Goal: Information Seeking & Learning: Learn about a topic

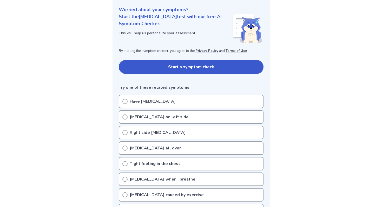
scroll to position [70, 0]
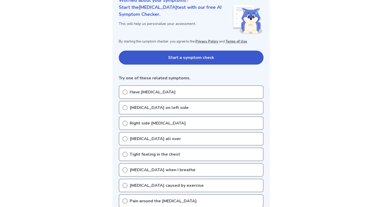
click at [171, 92] on div "Have chest pain" at bounding box center [191, 93] width 145 height 14
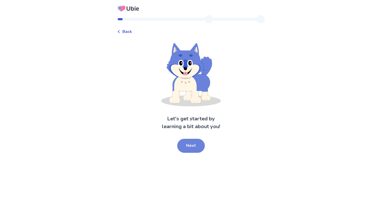
click at [191, 143] on button "Next" at bounding box center [191, 146] width 28 height 14
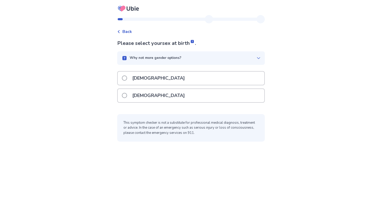
click at [172, 95] on div "[DEMOGRAPHIC_DATA]" at bounding box center [191, 95] width 147 height 13
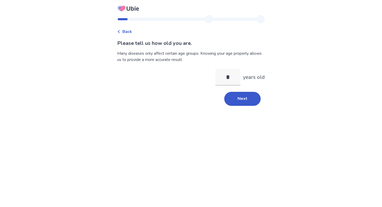
type input "**"
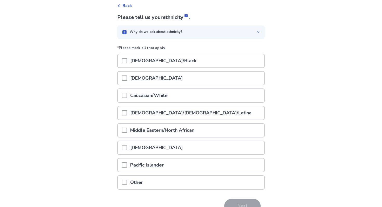
scroll to position [35, 0]
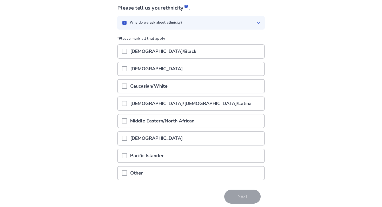
click at [159, 86] on p "Caucasian/White" at bounding box center [149, 86] width 44 height 13
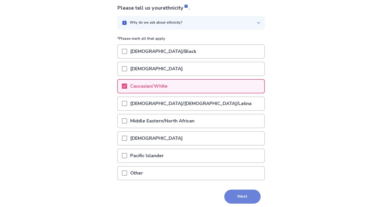
click at [238, 197] on button "Next" at bounding box center [242, 197] width 36 height 14
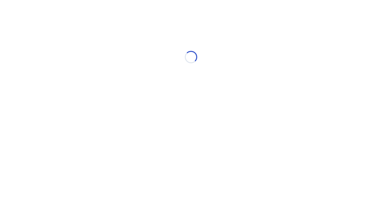
scroll to position [0, 0]
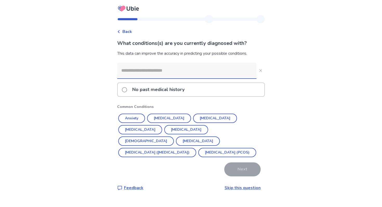
click at [204, 90] on div "No past medical history" at bounding box center [191, 89] width 147 height 13
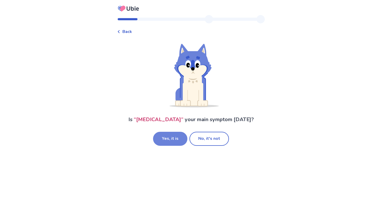
click at [171, 138] on button "Yes, it is" at bounding box center [170, 139] width 34 height 14
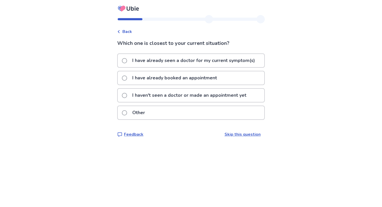
click at [190, 97] on p "I haven't seen a doctor or made an appointment yet" at bounding box center [189, 95] width 120 height 13
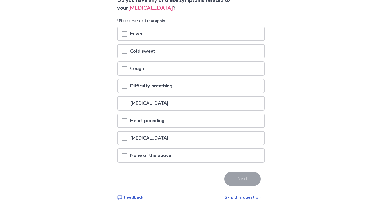
scroll to position [45, 0]
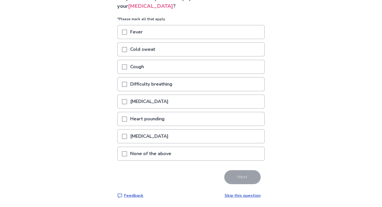
click at [167, 84] on p "Difficulty breathing" at bounding box center [151, 84] width 48 height 13
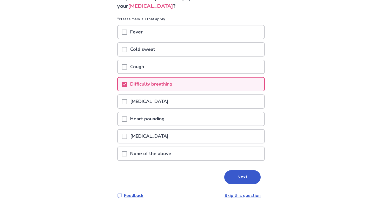
click at [178, 119] on div "Heart pounding" at bounding box center [191, 119] width 147 height 13
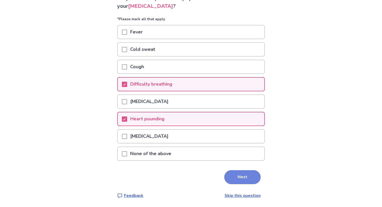
drag, startPoint x: 241, startPoint y: 180, endPoint x: 237, endPoint y: 180, distance: 3.4
click at [237, 180] on button "Next" at bounding box center [242, 178] width 36 height 14
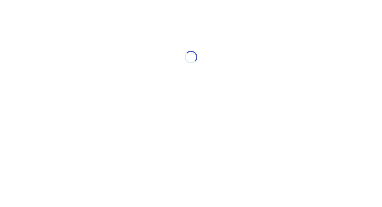
scroll to position [0, 0]
select select "*"
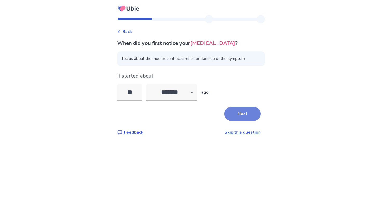
type input "**"
click at [246, 113] on button "Next" at bounding box center [242, 114] width 36 height 14
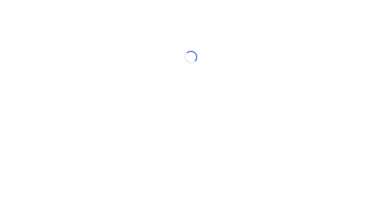
select select "*"
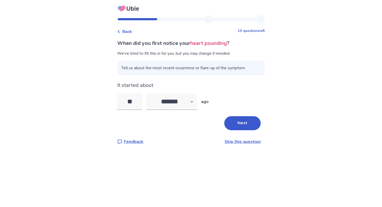
click at [215, 66] on span "Tell us about the most recent occurrence or flare-up of the symptom." at bounding box center [191, 68] width 148 height 15
click at [211, 70] on span "Tell us about the most recent occurrence or flare-up of the symptom." at bounding box center [191, 68] width 148 height 15
click at [237, 125] on button "Next" at bounding box center [242, 123] width 36 height 14
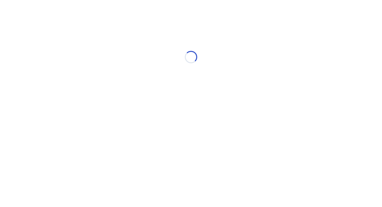
select select "*"
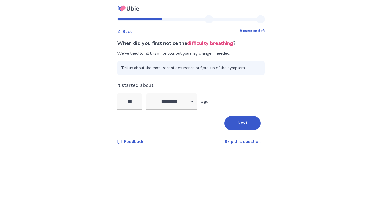
click at [153, 66] on span "Tell us about the most recent occurrence or flare-up of the symptom." at bounding box center [191, 68] width 148 height 15
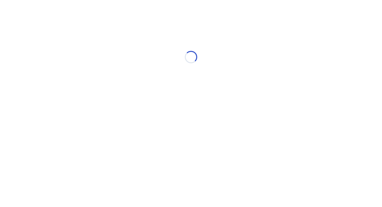
select select "*"
